Goal: Obtain resource: Obtain resource

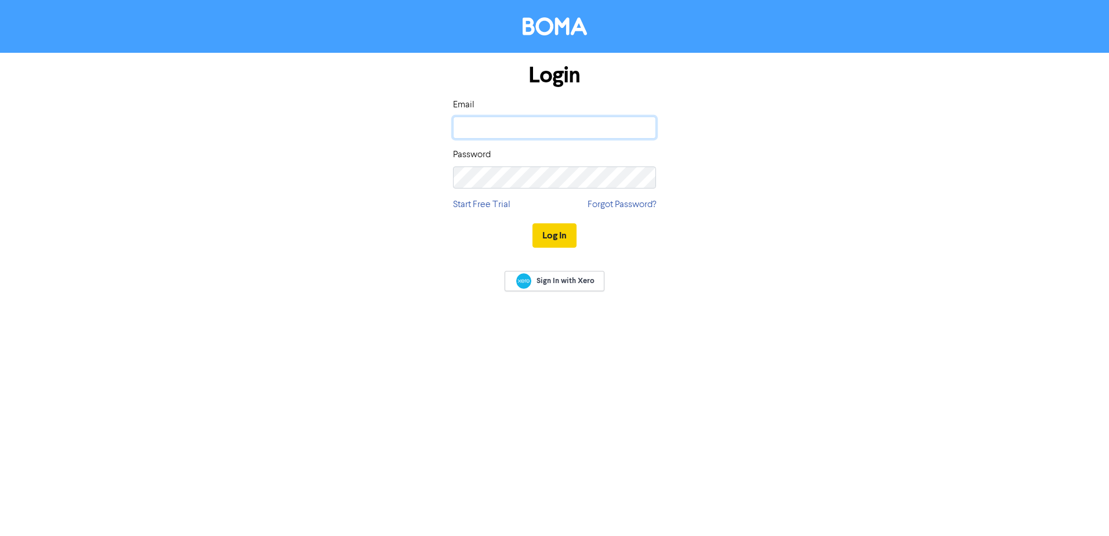
type input "[PERSON_NAME][EMAIL_ADDRESS][DOMAIN_NAME]"
click at [548, 230] on button "Log In" at bounding box center [555, 235] width 44 height 24
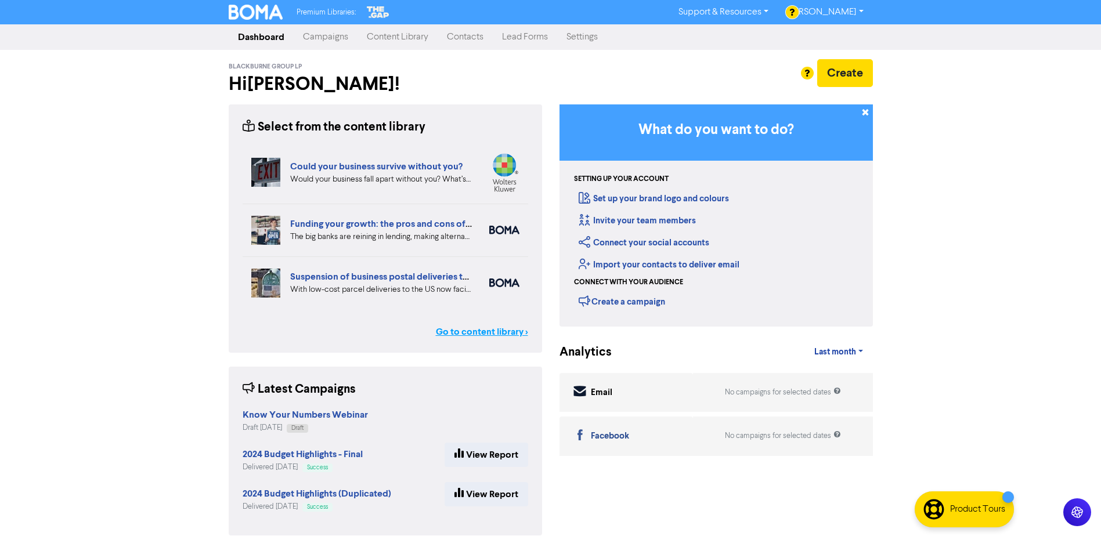
click at [462, 331] on link "Go to content library >" at bounding box center [482, 332] width 92 height 14
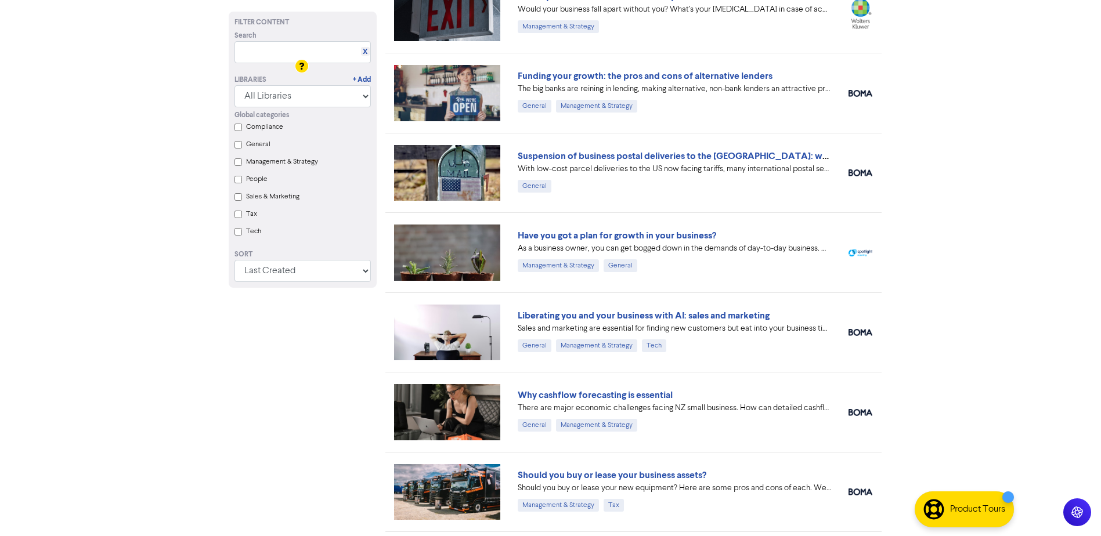
scroll to position [174, 0]
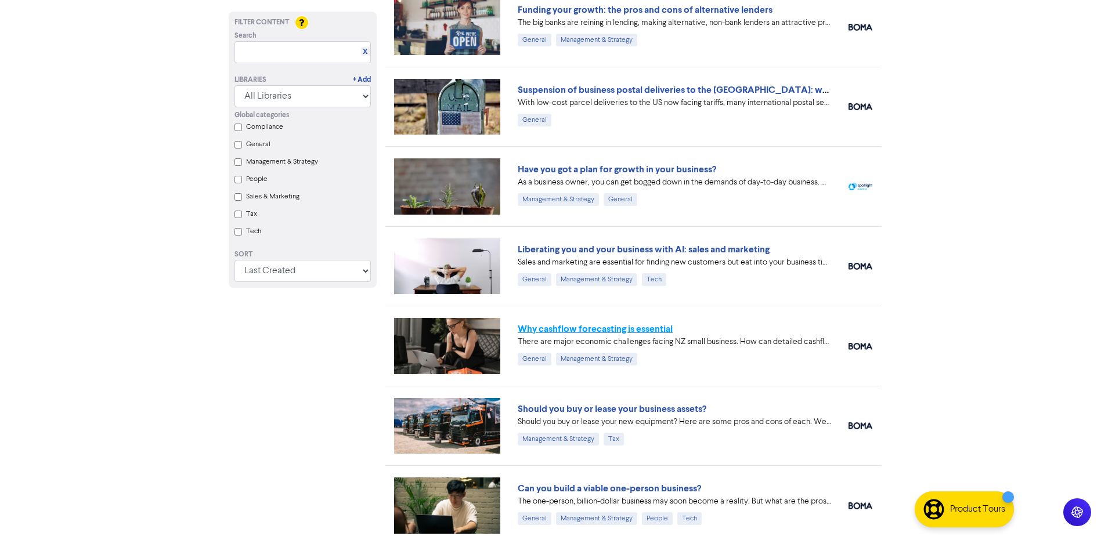
click at [637, 323] on link "Why cashflow forecasting is essential" at bounding box center [594, 329] width 155 height 12
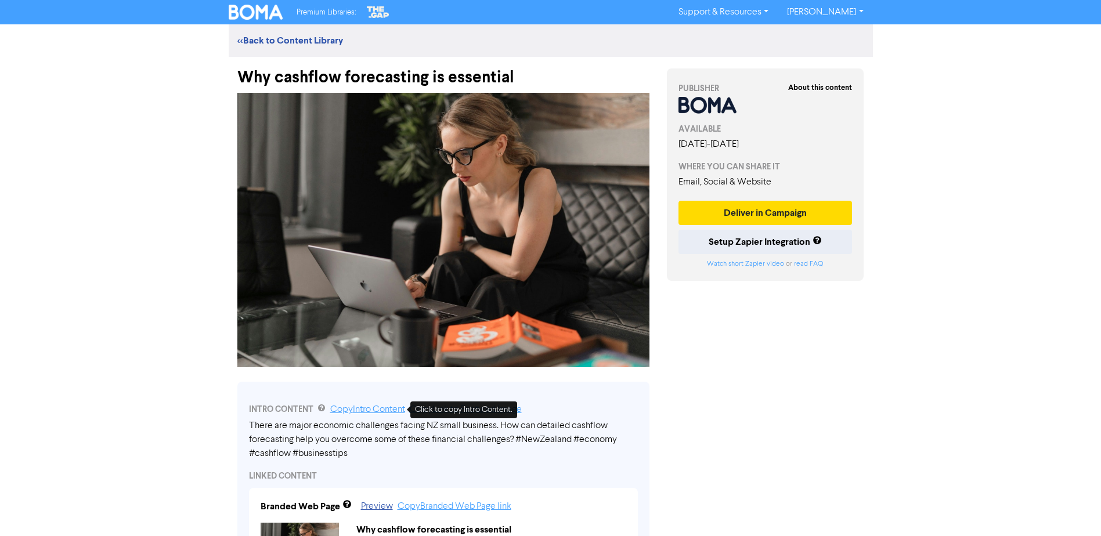
click at [382, 411] on link "Copy Intro Content" at bounding box center [367, 409] width 75 height 9
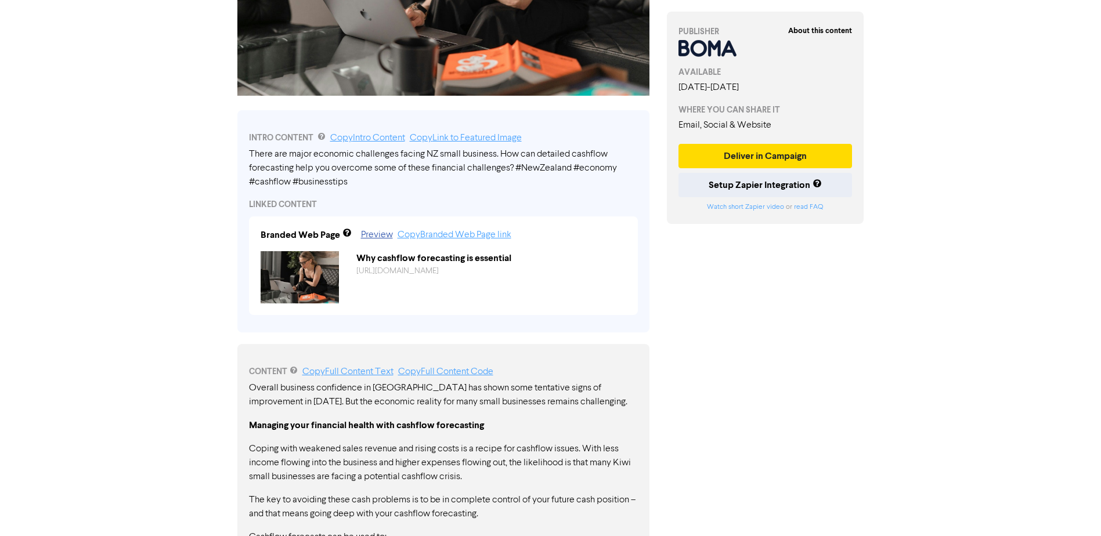
scroll to position [290, 0]
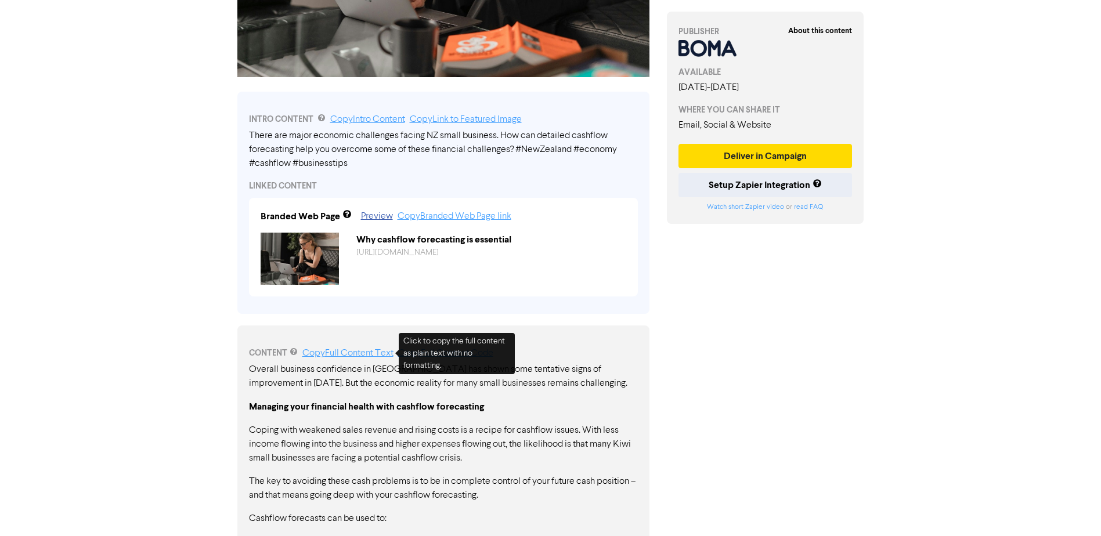
click at [348, 352] on link "Copy Full Content Text" at bounding box center [347, 353] width 91 height 9
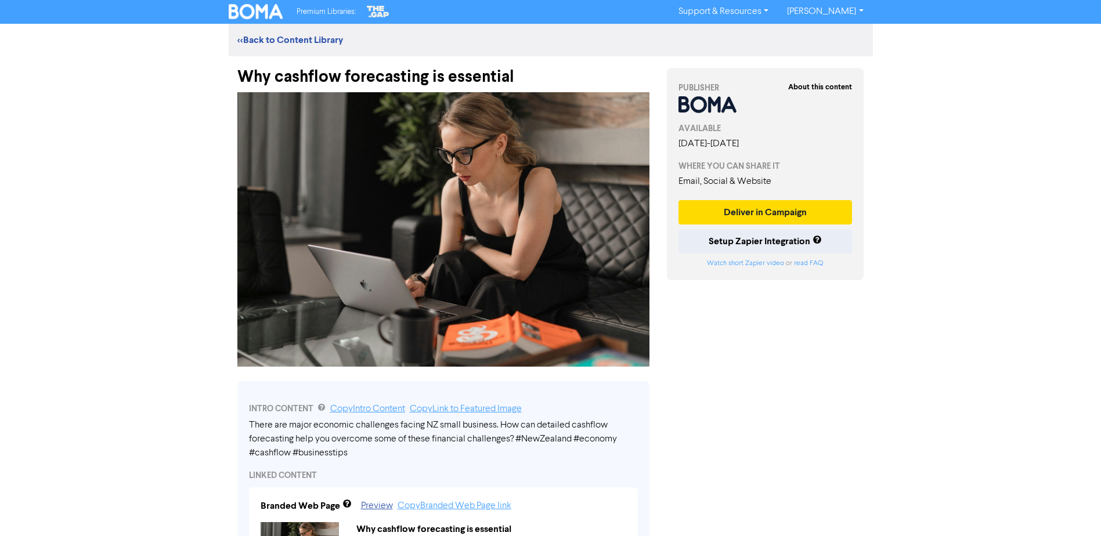
scroll to position [0, 0]
click at [381, 410] on link "Copy Intro Content" at bounding box center [367, 409] width 75 height 9
click at [365, 407] on link "Copy Intro Content" at bounding box center [367, 409] width 75 height 9
click at [311, 36] on link "<< Back to Content Library" at bounding box center [290, 41] width 106 height 12
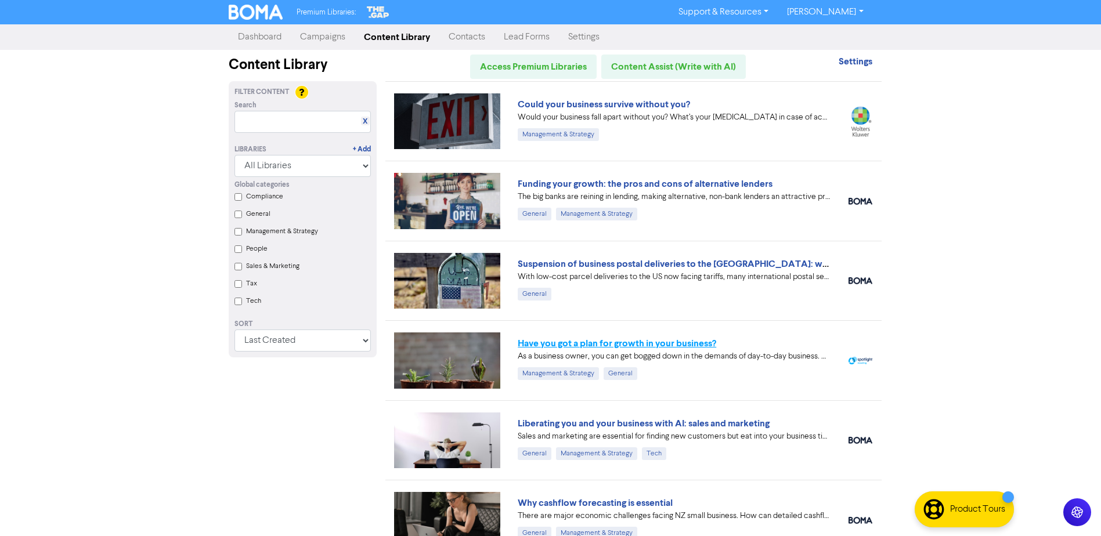
click at [672, 343] on link "Have you got a plan for growth in your business?" at bounding box center [616, 344] width 198 height 12
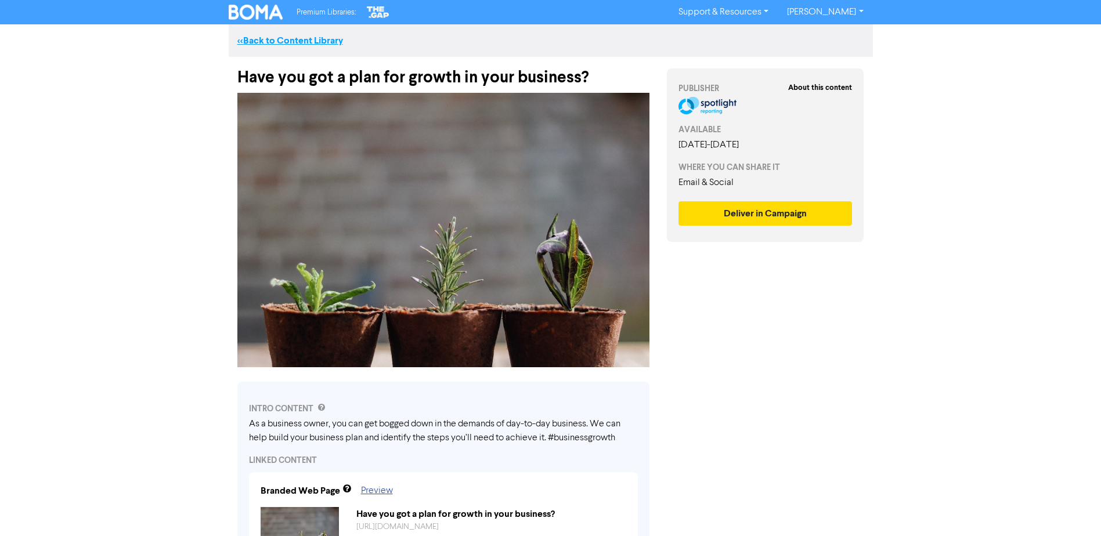
click at [297, 41] on link "<< Back to Content Library" at bounding box center [290, 41] width 106 height 12
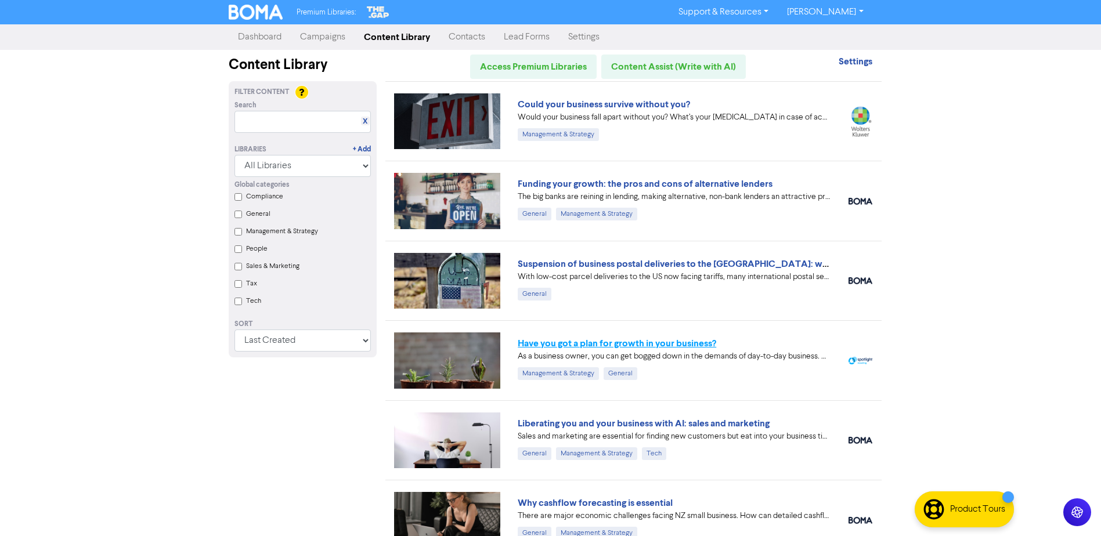
click at [596, 345] on link "Have you got a plan for growth in your business?" at bounding box center [616, 344] width 198 height 12
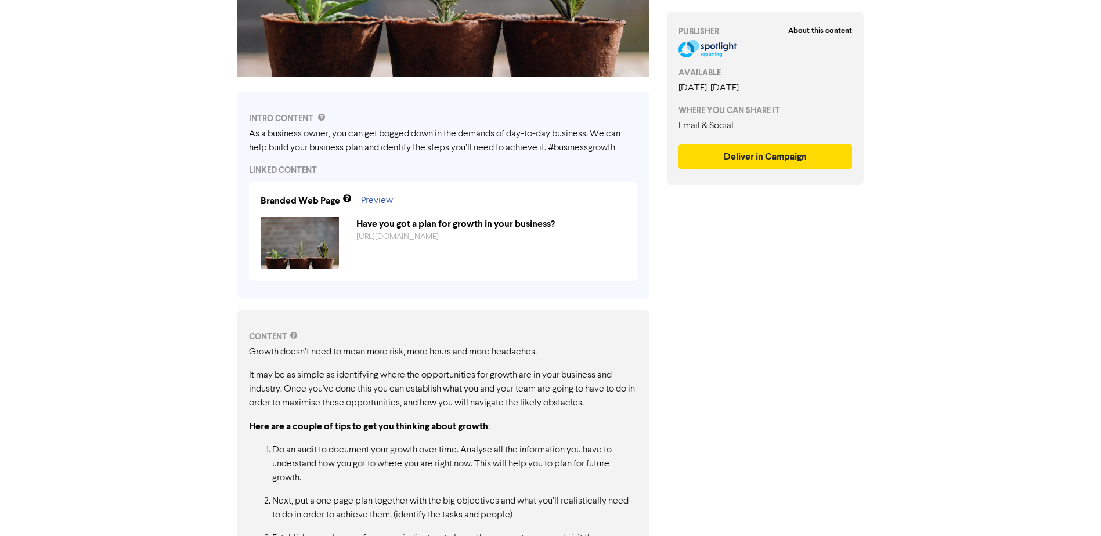
scroll to position [483, 0]
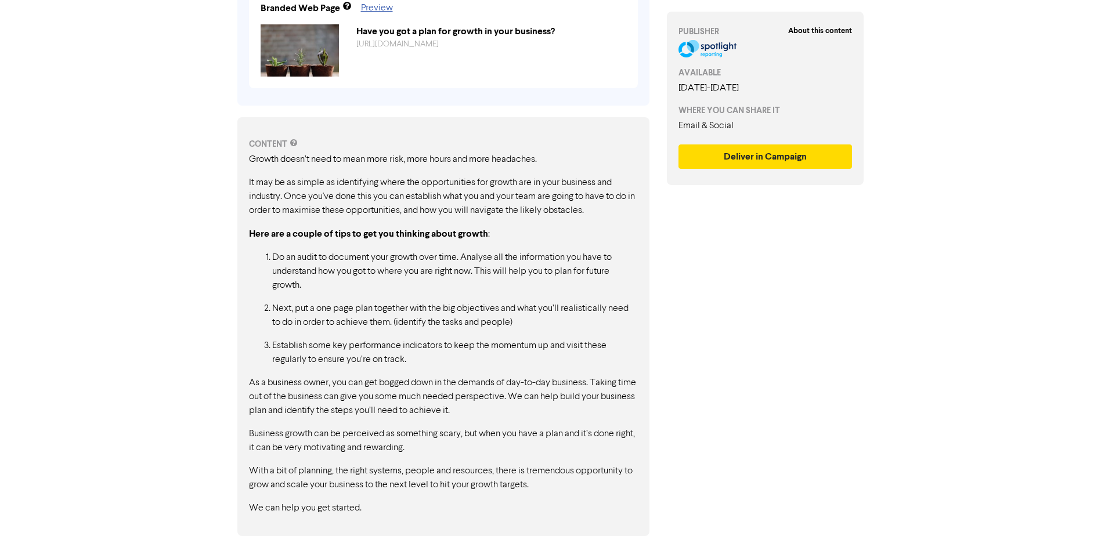
drag, startPoint x: 371, startPoint y: 508, endPoint x: 237, endPoint y: 423, distance: 158.5
click at [236, 424] on div "CONTENT Growth doesn’t need to mean more risk, more hours and more headaches. I…" at bounding box center [443, 321] width 429 height 430
click at [366, 515] on p "We can help you get started." at bounding box center [443, 508] width 389 height 14
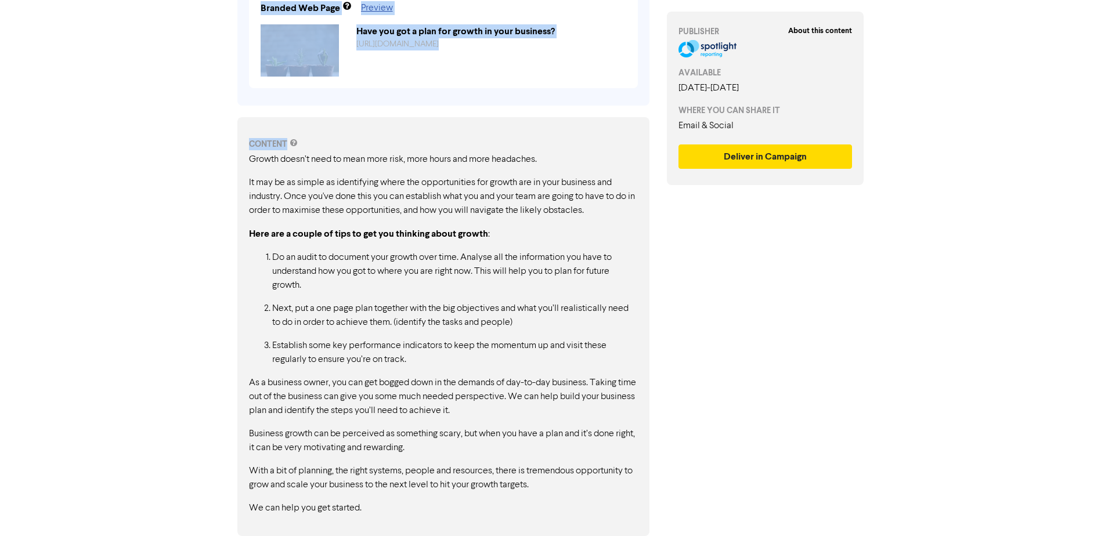
drag, startPoint x: 376, startPoint y: 520, endPoint x: 171, endPoint y: 445, distance: 218.0
drag, startPoint x: 171, startPoint y: 445, endPoint x: 331, endPoint y: 263, distance: 242.5
click at [331, 263] on p "Do an audit to document your growth over time. Analyse all the information you …" at bounding box center [454, 272] width 365 height 42
click at [256, 147] on div "CONTENT" at bounding box center [443, 144] width 389 height 12
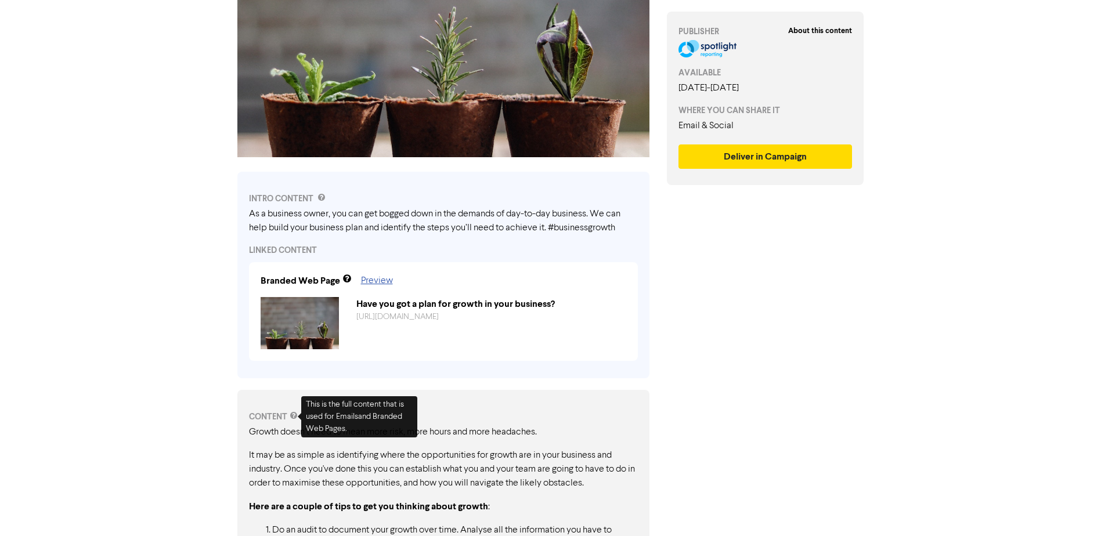
scroll to position [193, 0]
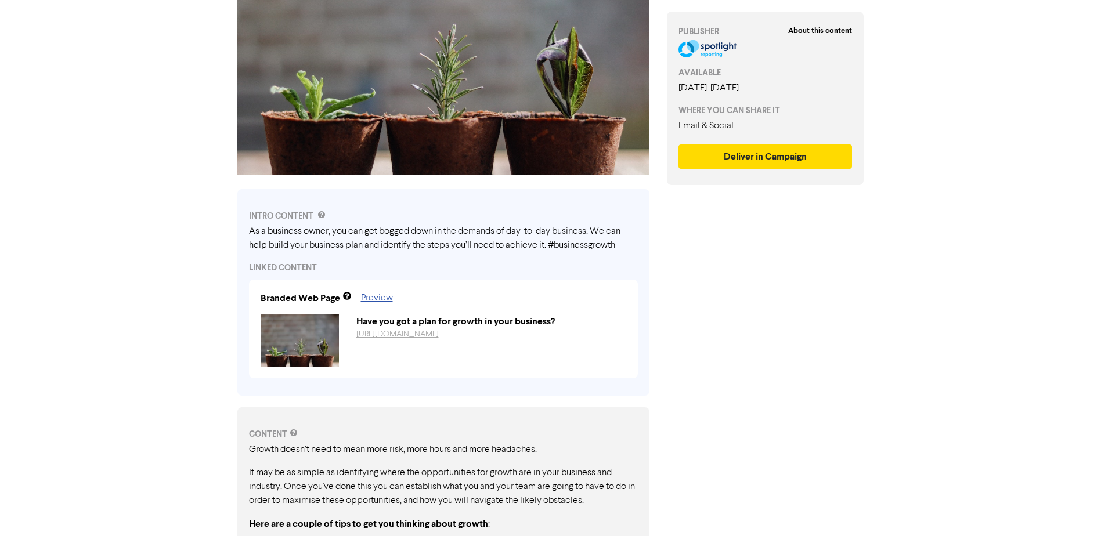
click at [409, 335] on link "[URL][DOMAIN_NAME]" at bounding box center [397, 334] width 82 height 8
click at [374, 299] on link "Preview" at bounding box center [377, 298] width 32 height 9
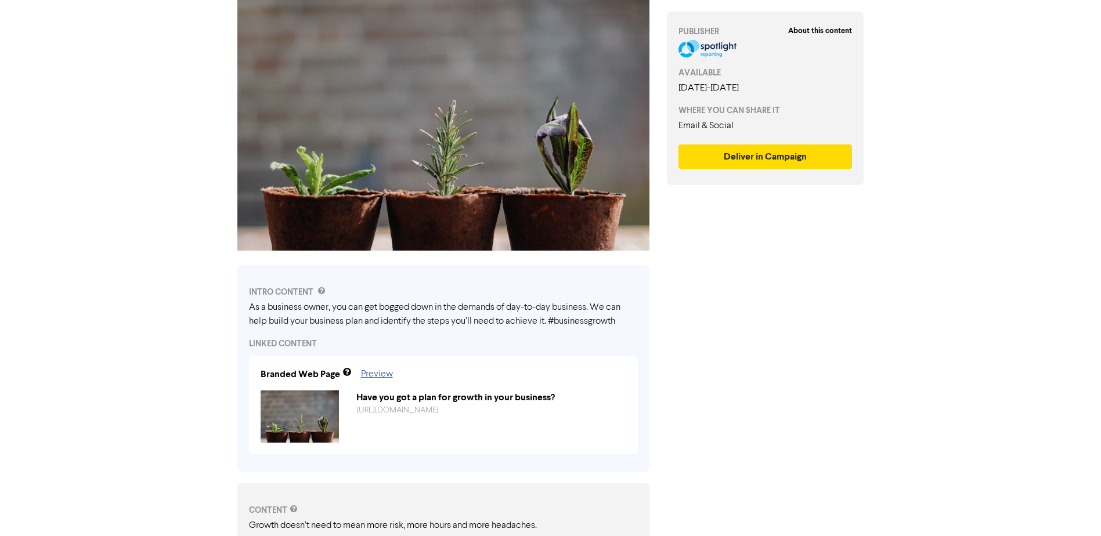
scroll to position [135, 0]
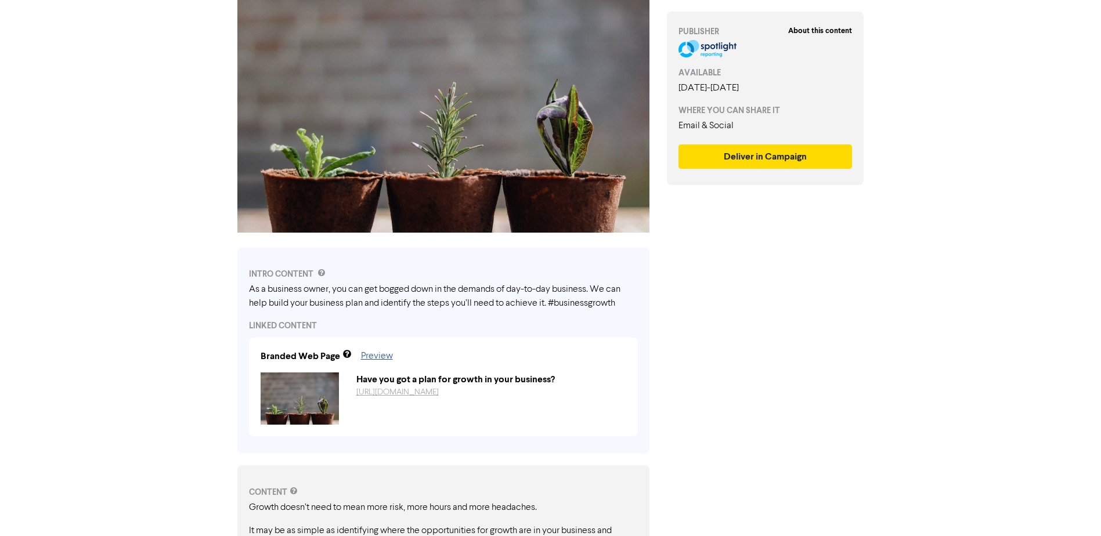
click at [432, 393] on link "[URL][DOMAIN_NAME]" at bounding box center [397, 392] width 82 height 8
click at [812, 251] on div "About this content PUBLISHER AVAILABLE [DATE] - [DATE] WHERE YOU CAN SHARE IT E…" at bounding box center [765, 403] width 215 height 962
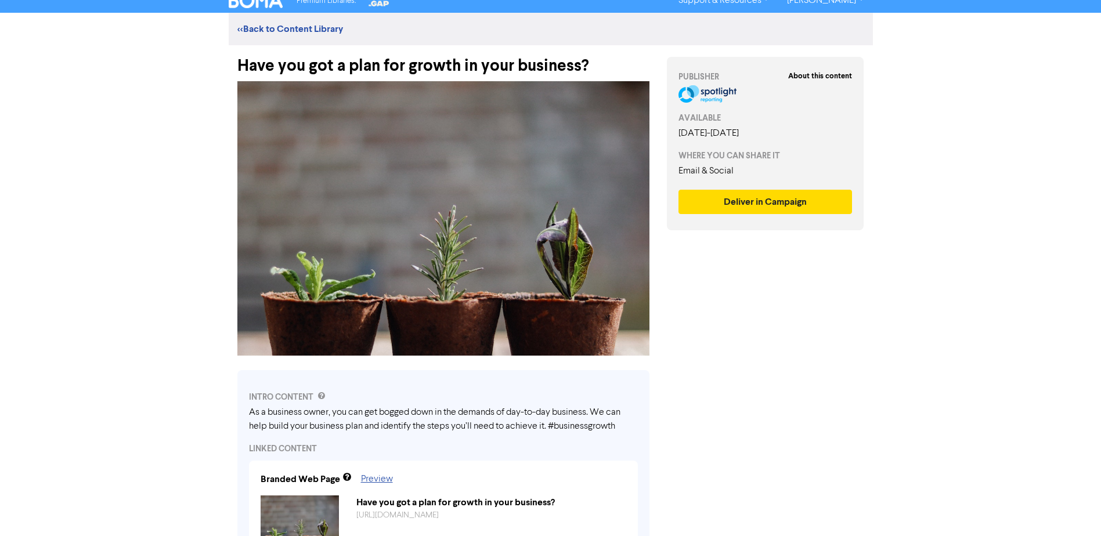
scroll to position [0, 0]
